Goal: Task Accomplishment & Management: Complete application form

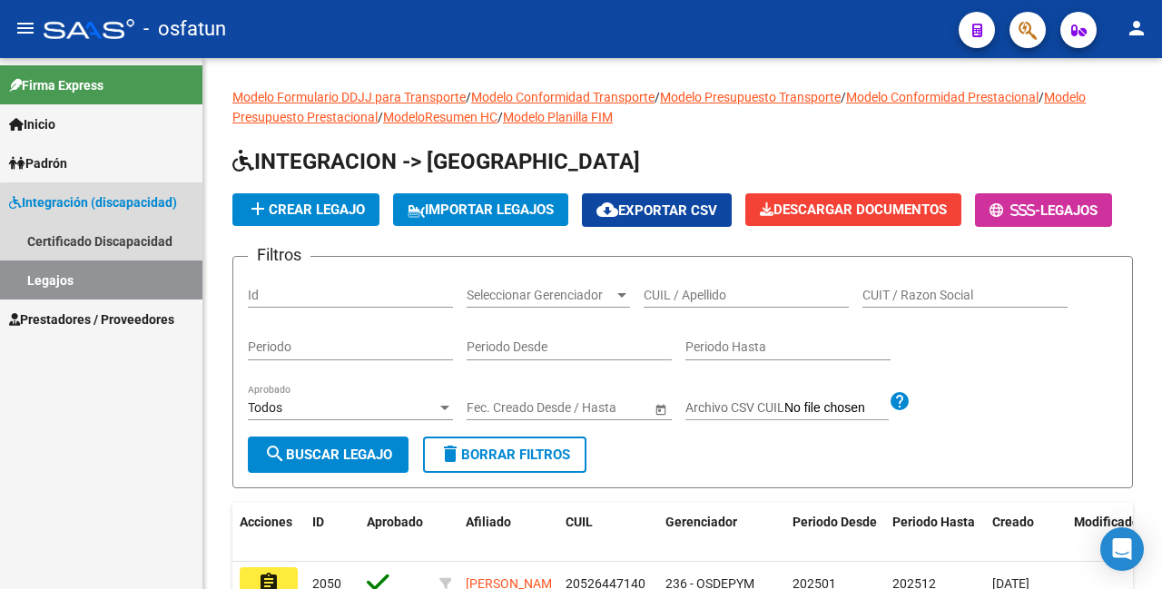
click at [109, 275] on link "Legajos" at bounding box center [101, 280] width 202 height 39
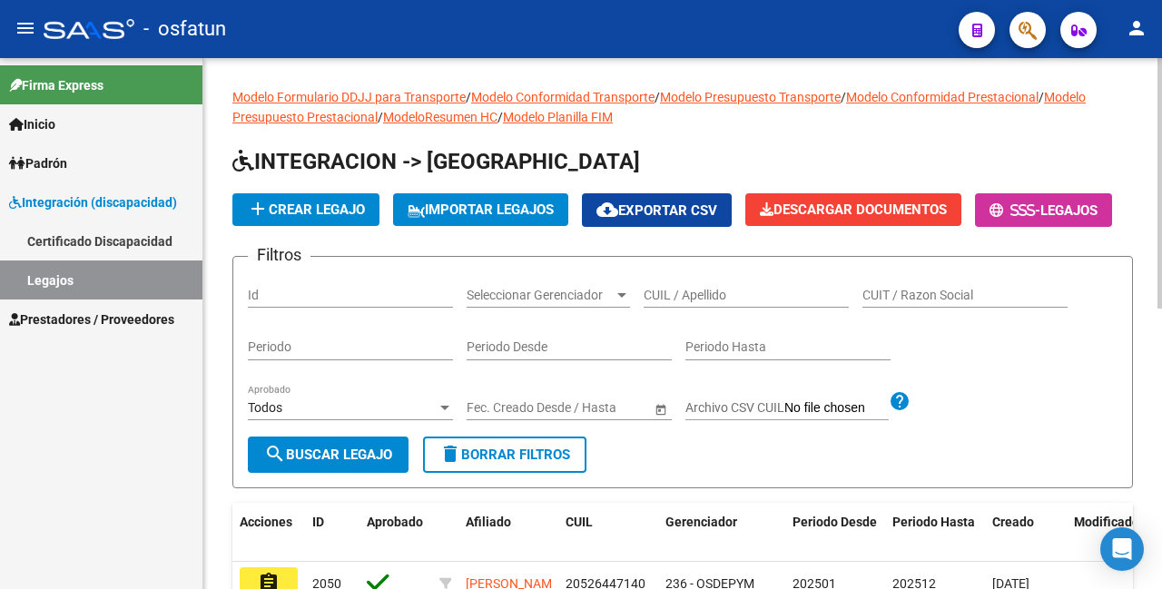
click at [709, 303] on input "CUIL / Apellido" at bounding box center [746, 295] width 205 height 15
paste input "20570044894"
type input "20570044894"
click at [335, 463] on span "search Buscar Legajo" at bounding box center [328, 455] width 128 height 16
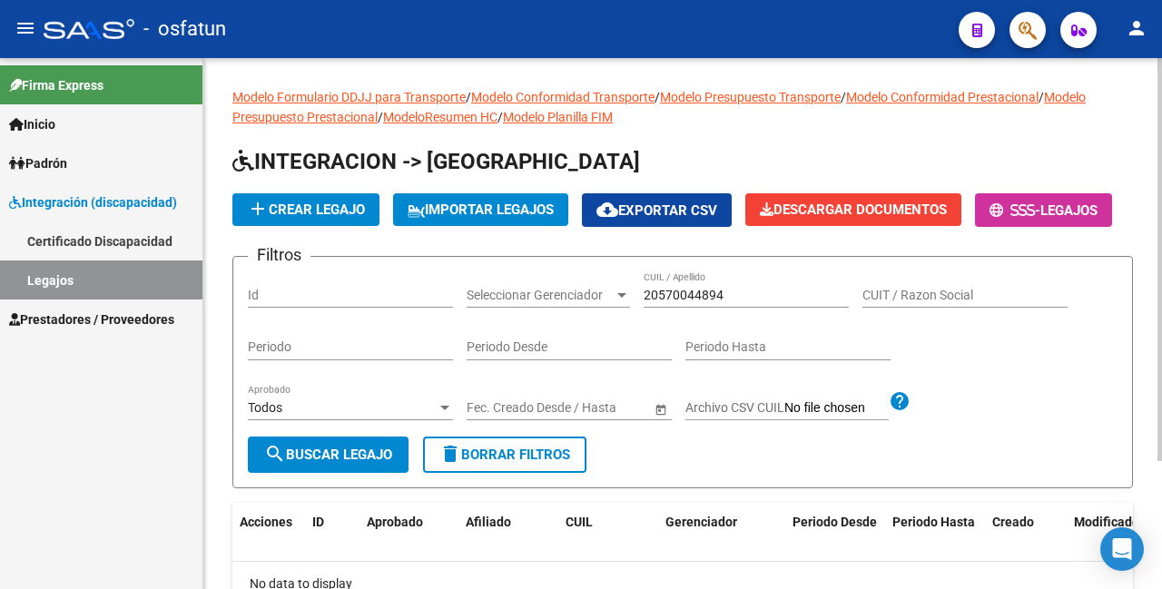
scroll to position [167, 0]
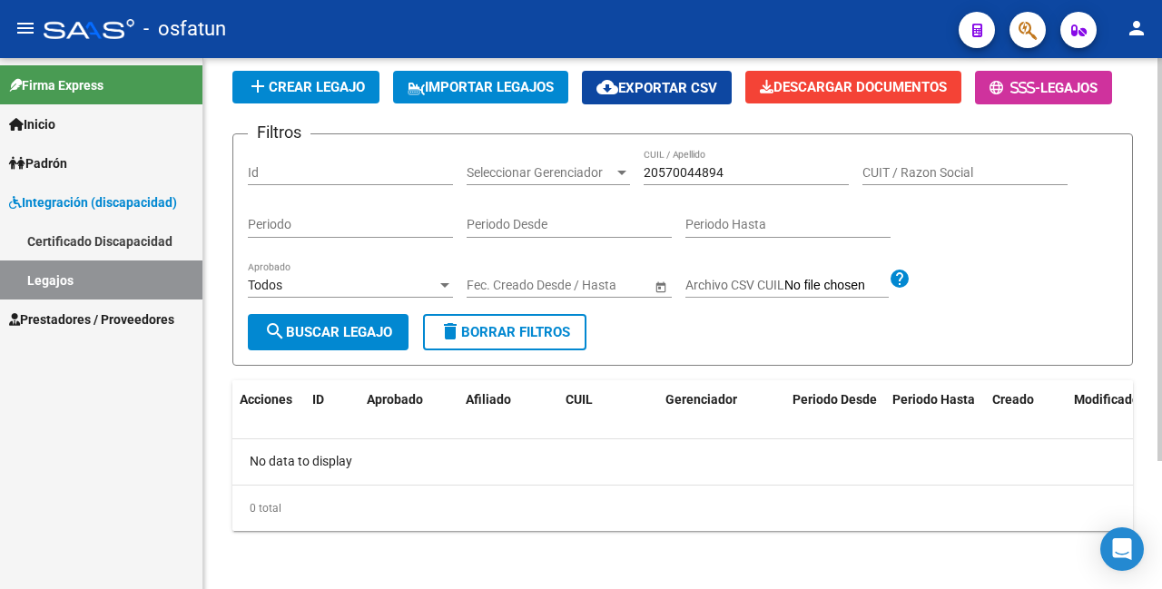
click at [334, 334] on span "search Buscar Legajo" at bounding box center [328, 332] width 128 height 16
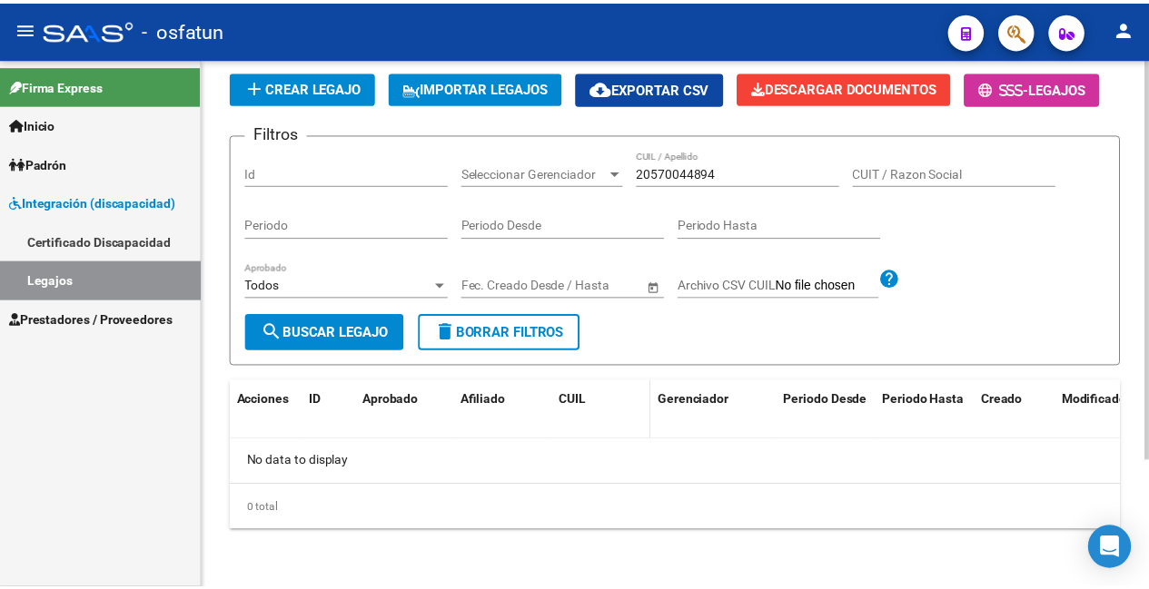
scroll to position [76, 0]
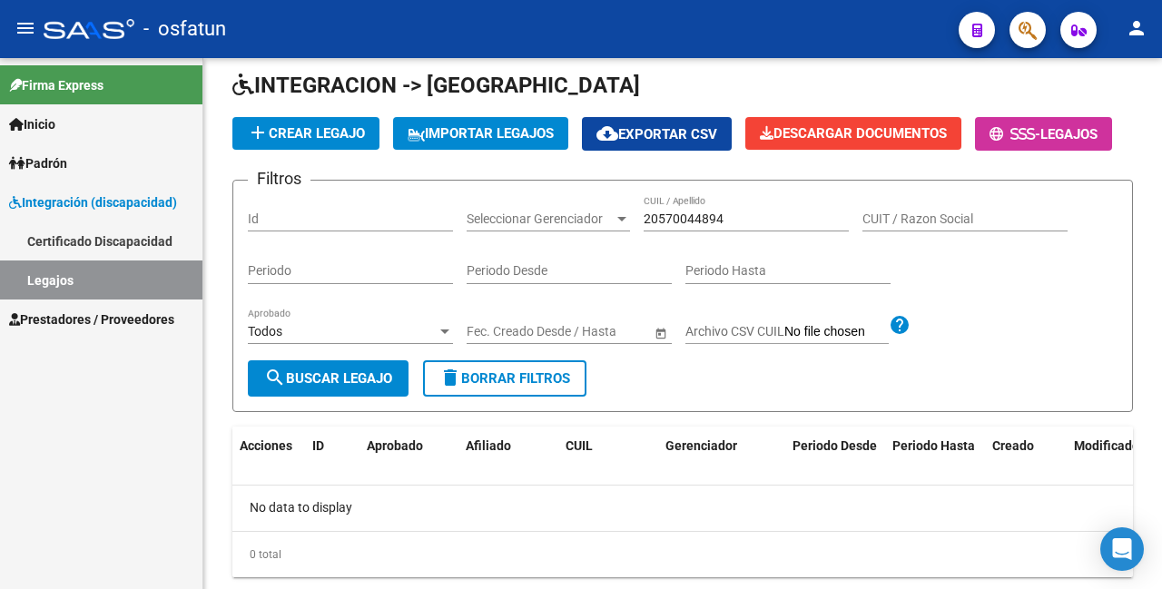
click at [1133, 38] on mat-icon "person" at bounding box center [1137, 28] width 22 height 22
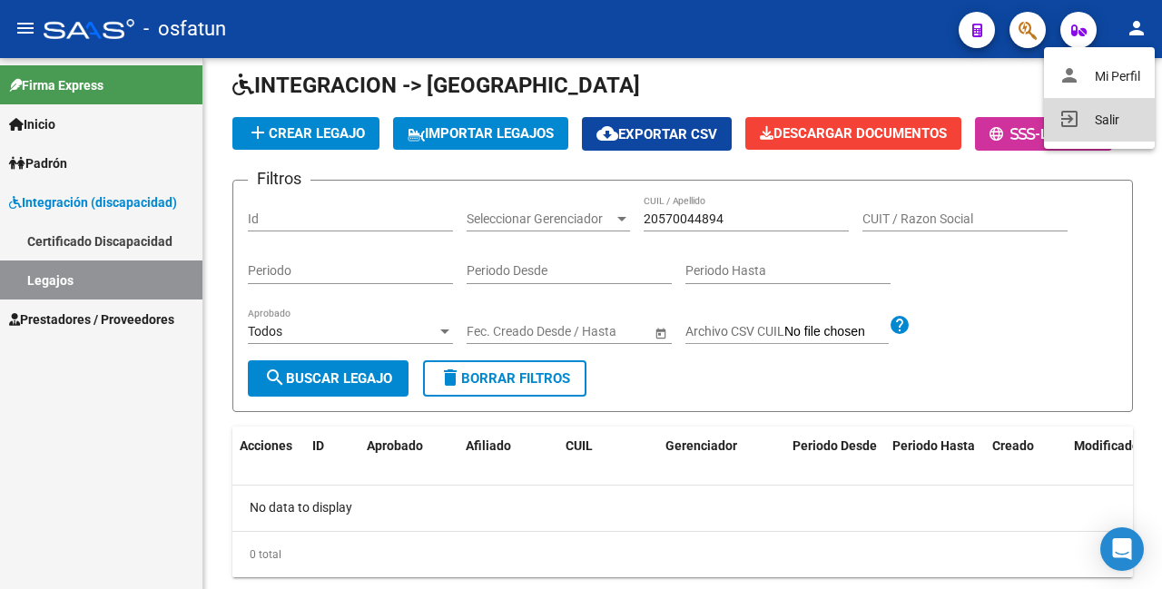
click at [1101, 123] on button "exit_to_app Salir" at bounding box center [1099, 120] width 111 height 44
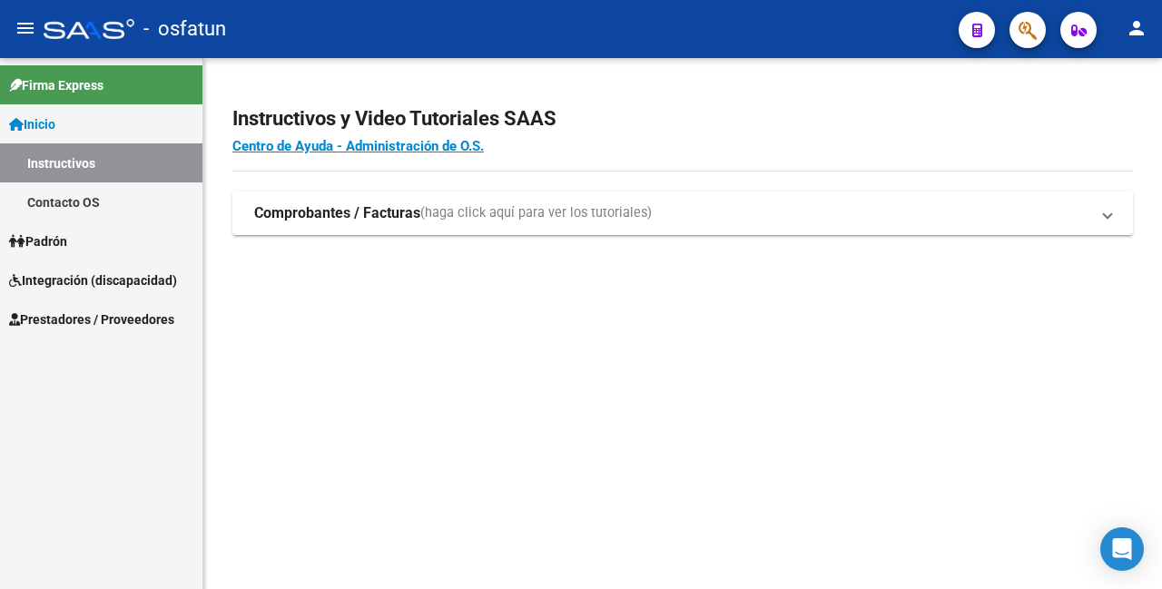
click at [122, 278] on span "Integración (discapacidad)" at bounding box center [93, 281] width 168 height 20
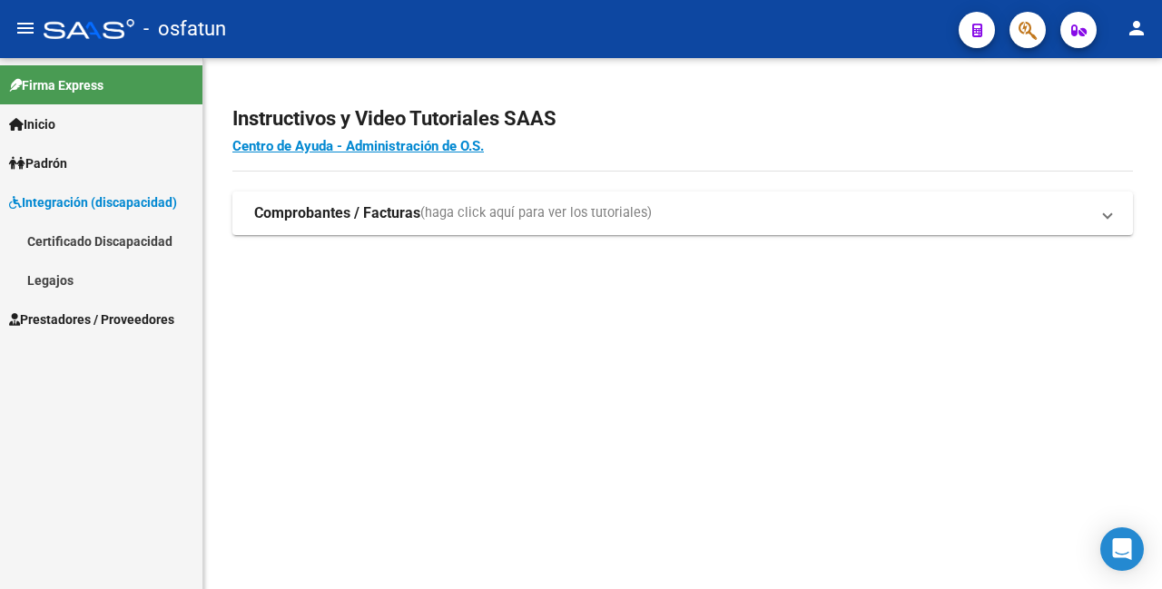
click at [53, 272] on link "Legajos" at bounding box center [101, 280] width 202 height 39
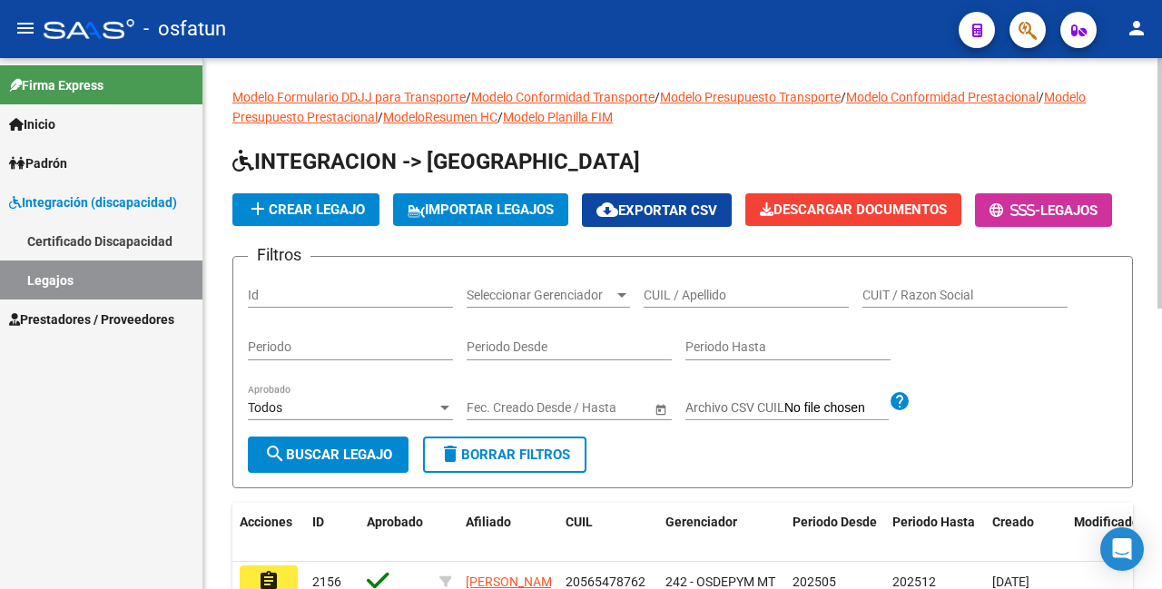
click at [710, 303] on input "CUIL / Apellido" at bounding box center [746, 295] width 205 height 15
paste input "20570044894"
type input "20570044894"
click at [330, 463] on span "search Buscar Legajo" at bounding box center [328, 455] width 128 height 16
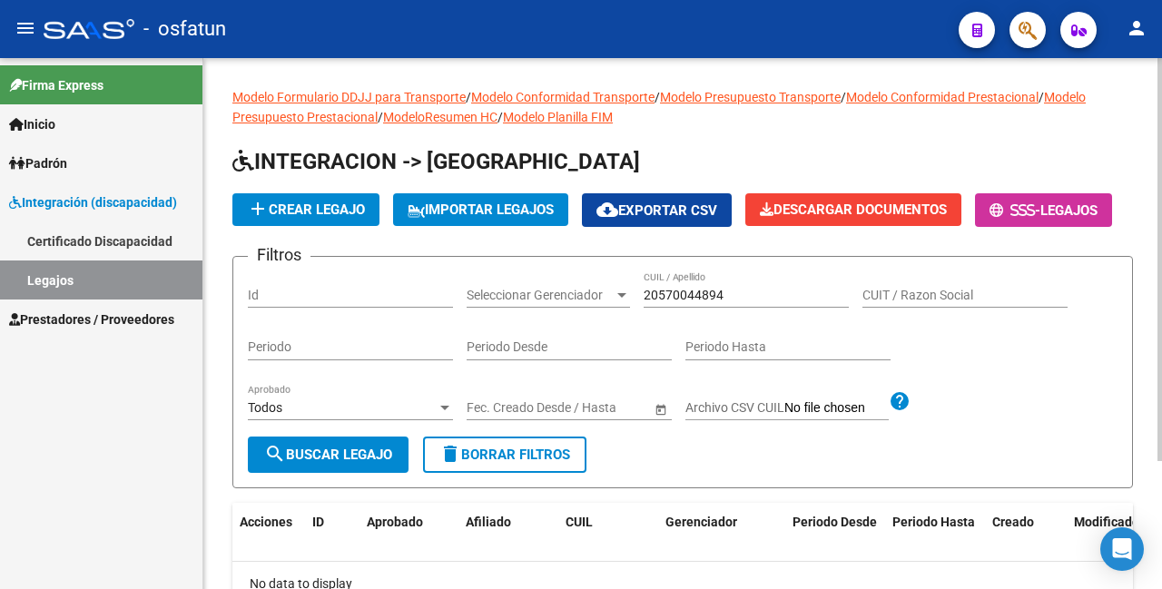
scroll to position [167, 0]
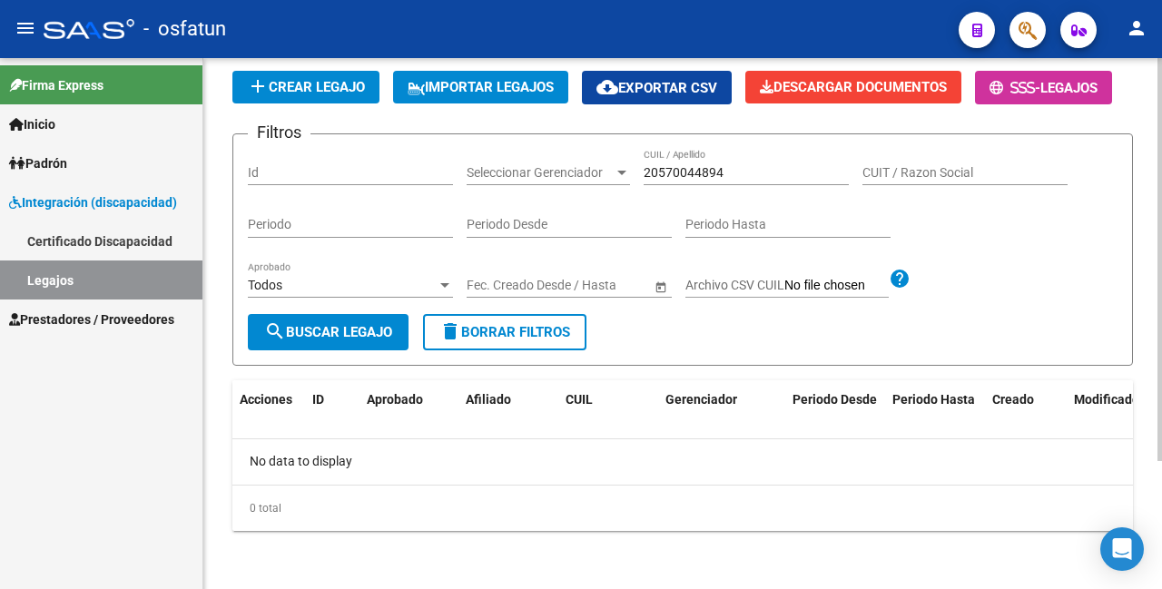
click at [359, 333] on span "search Buscar Legajo" at bounding box center [328, 332] width 128 height 16
drag, startPoint x: 613, startPoint y: 165, endPoint x: 550, endPoint y: 163, distance: 62.7
click at [550, 163] on div "Filtros Id Seleccionar Gerenciador Seleccionar Gerenciador 20570044894 CUIL / A…" at bounding box center [683, 231] width 870 height 165
drag, startPoint x: 681, startPoint y: 175, endPoint x: 591, endPoint y: 170, distance: 90.1
click at [591, 170] on div "Filtros Id Seleccionar Gerenciador Seleccionar Gerenciador [PERSON_NAME] CUIL /…" at bounding box center [683, 231] width 870 height 165
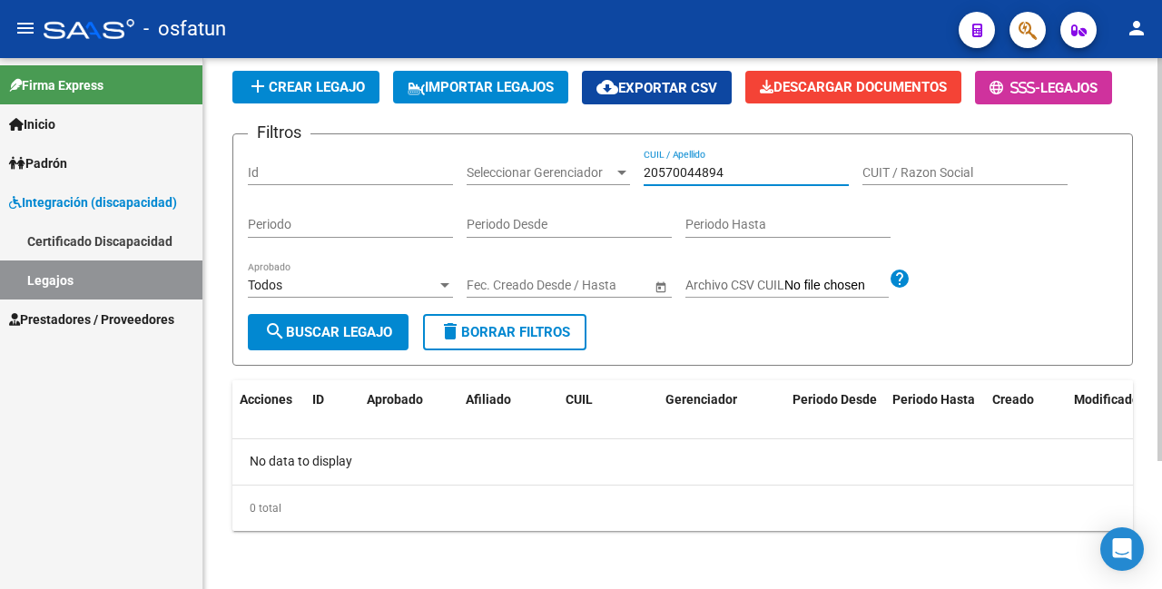
type input "20570044894"
click at [360, 330] on span "search Buscar Legajo" at bounding box center [328, 332] width 128 height 16
click at [378, 320] on button "search Buscar Legajo" at bounding box center [328, 332] width 161 height 36
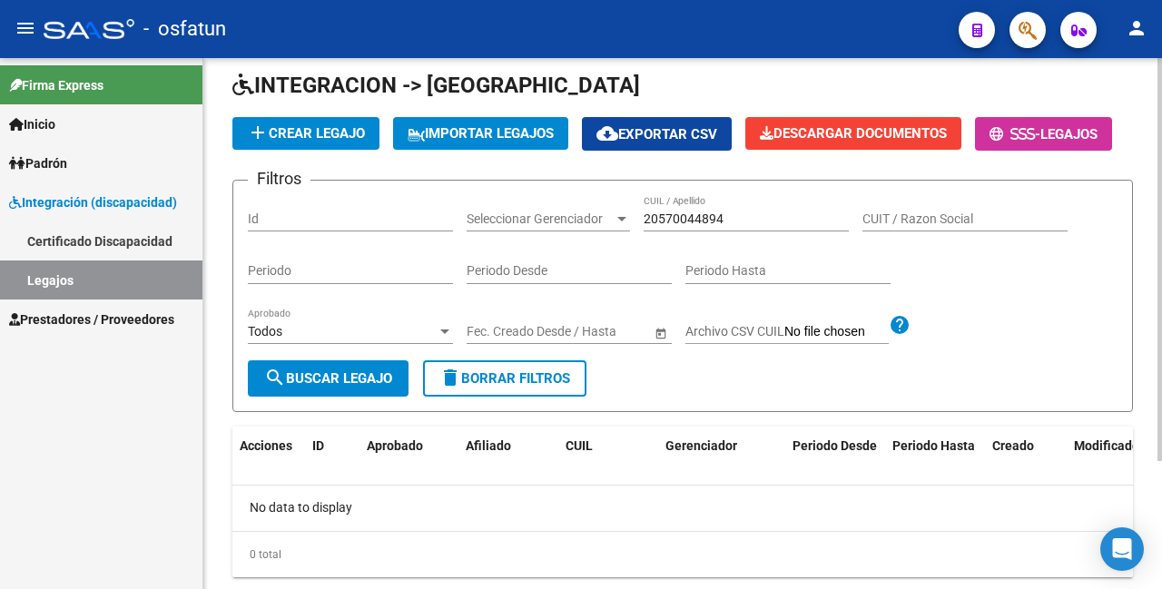
click at [329, 125] on span "add Crear Legajo" at bounding box center [306, 133] width 118 height 16
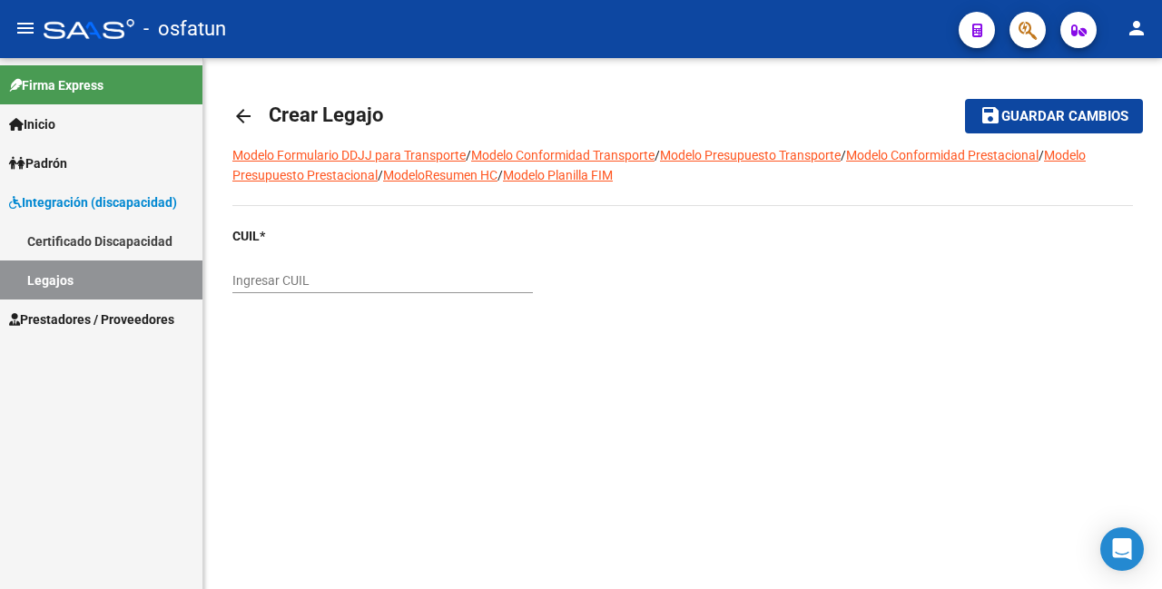
click at [296, 277] on input "Ingresar CUIL" at bounding box center [382, 280] width 301 height 15
paste input "20-57004489-4"
type input "20-57004489-4"
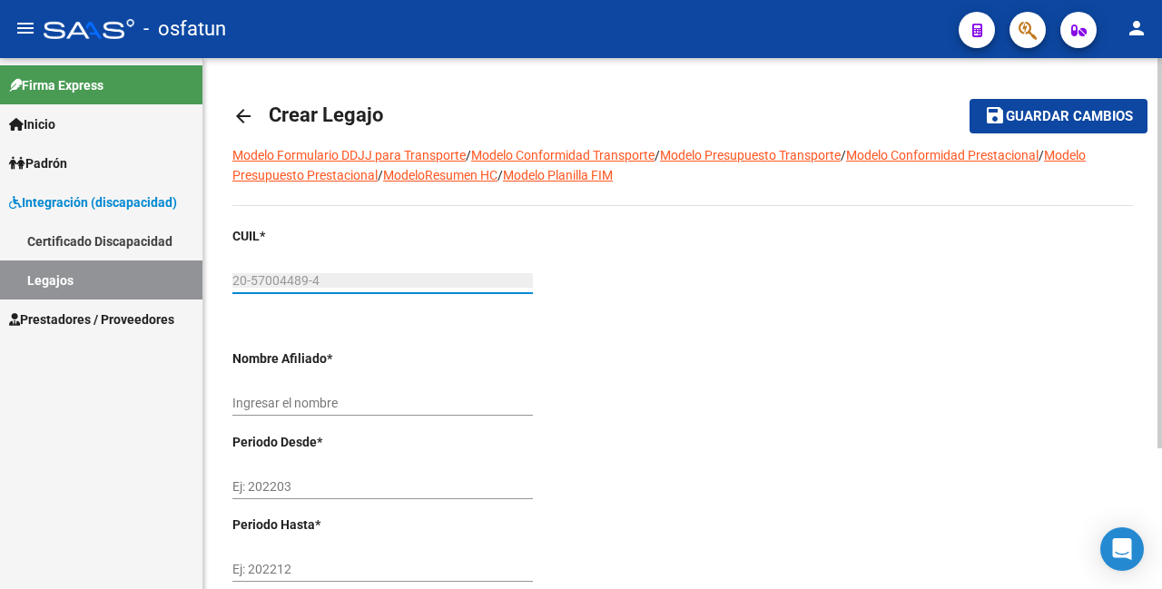
type input "[PERSON_NAME]"
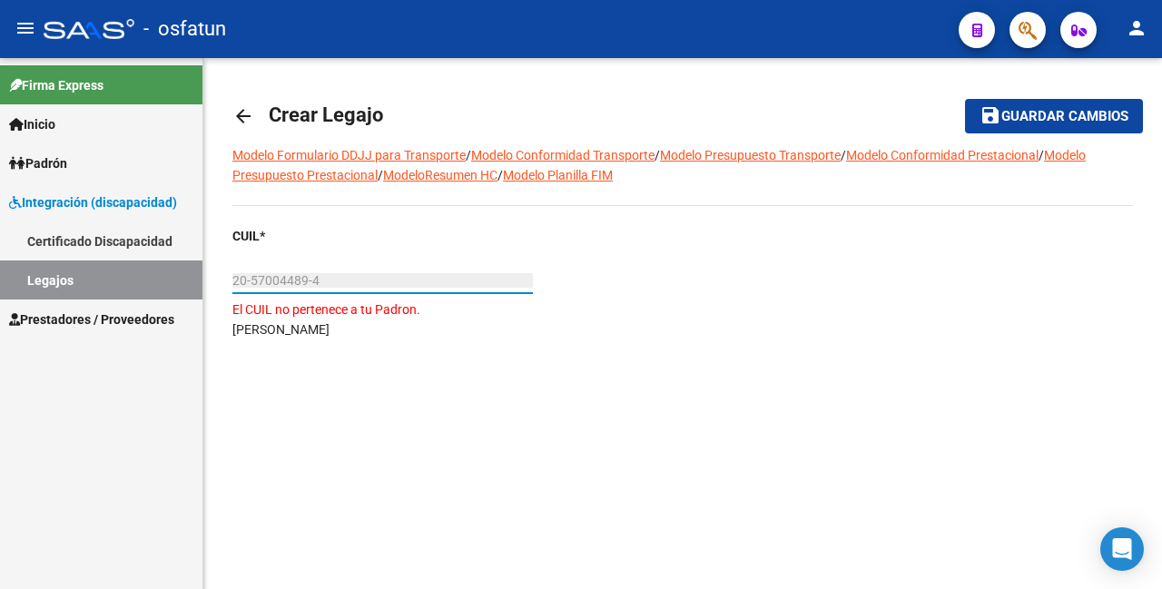
type input "20-57004489-4"
click at [100, 277] on link "Legajos" at bounding box center [101, 280] width 202 height 39
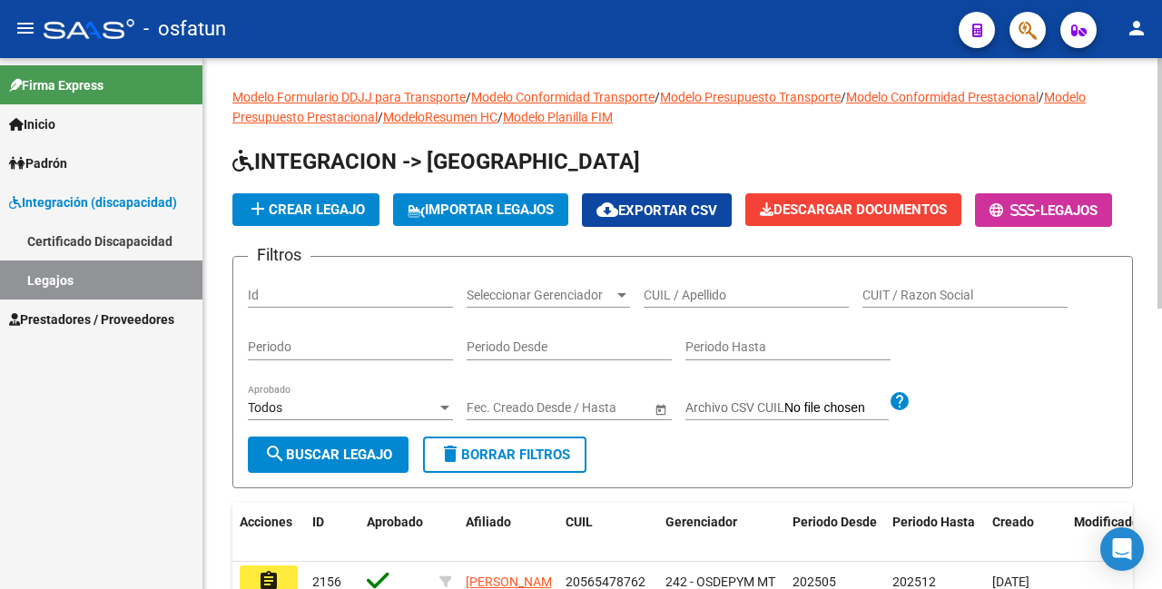
click at [694, 303] on input "CUIL / Apellido" at bounding box center [746, 295] width 205 height 15
paste input "20570044894"
type input "20570044894"
click at [360, 463] on span "search Buscar Legajo" at bounding box center [328, 455] width 128 height 16
